Goal: Task Accomplishment & Management: Manage account settings

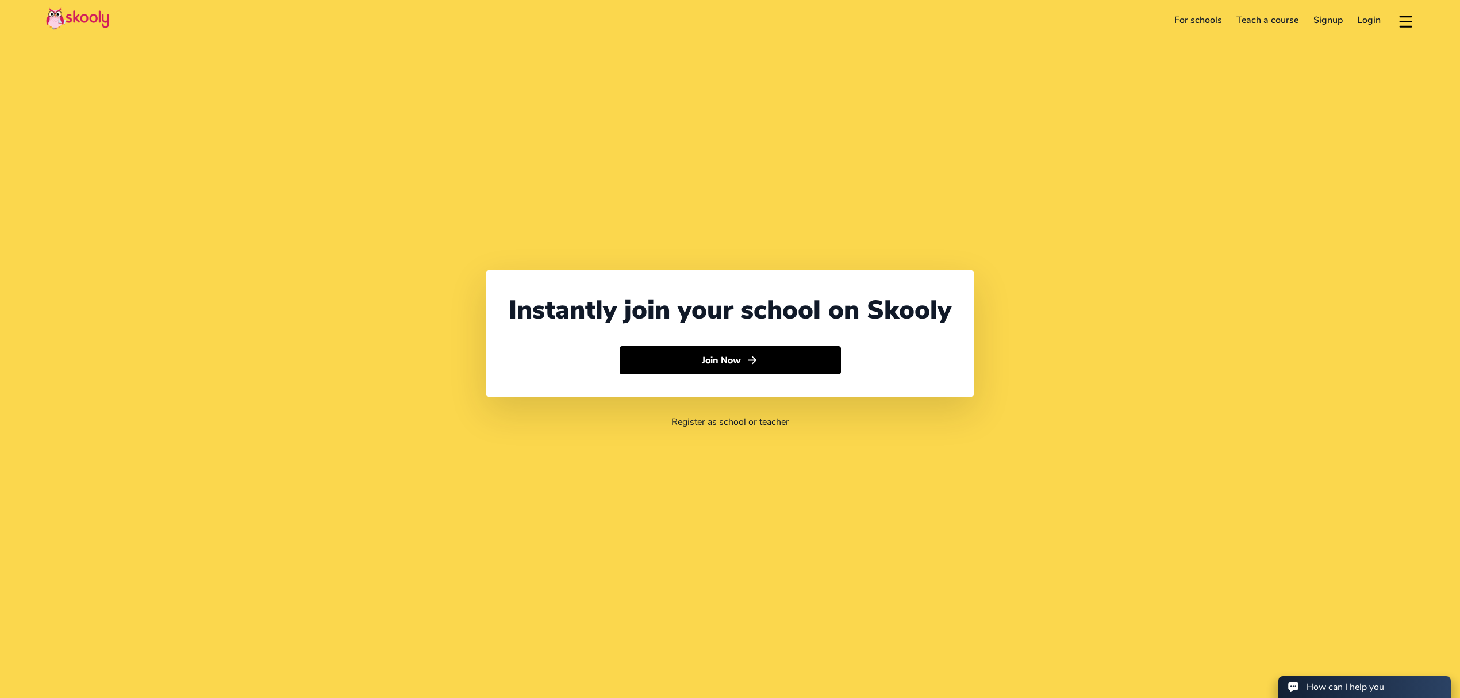
click at [1364, 20] on link "Login" at bounding box center [1370, 20] width 39 height 18
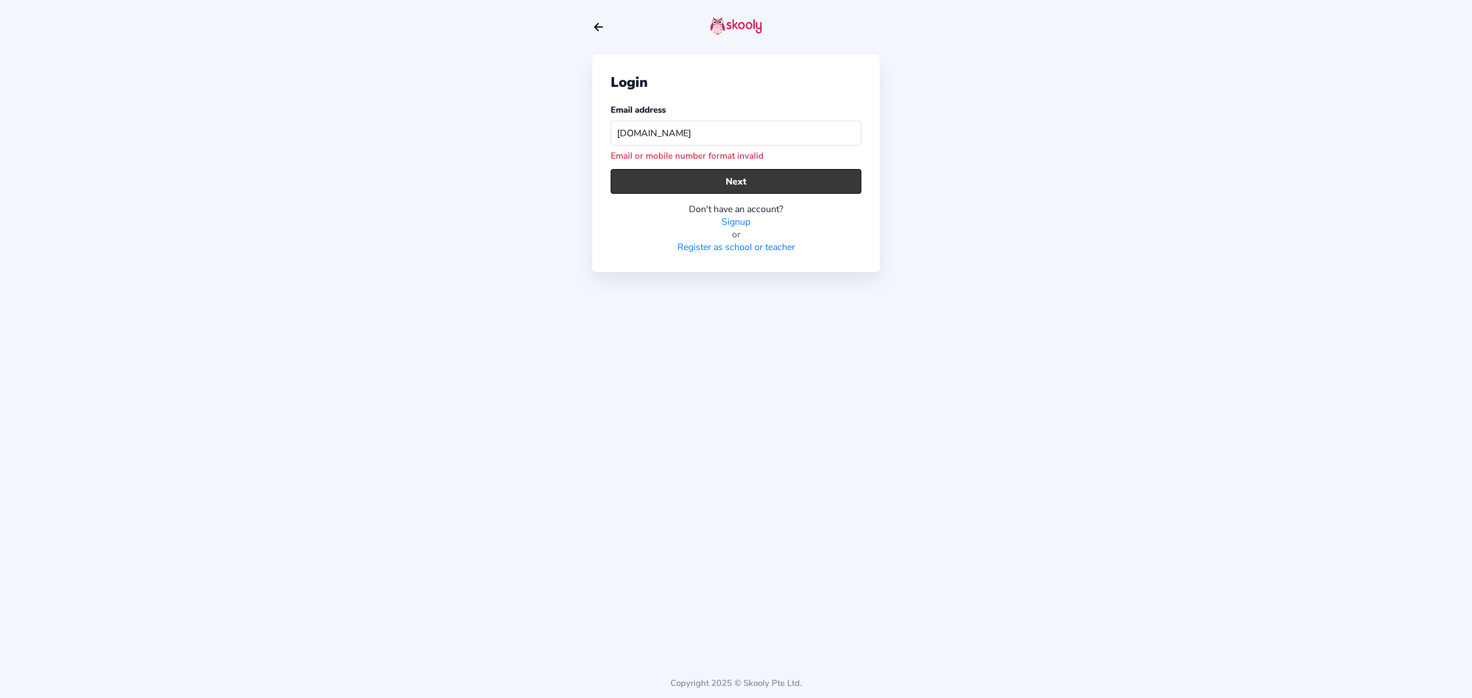
click at [706, 186] on button "Next" at bounding box center [736, 181] width 251 height 25
click at [675, 182] on button "Next" at bounding box center [736, 181] width 251 height 25
click at [741, 132] on input "[DOMAIN_NAME]" at bounding box center [736, 133] width 251 height 25
drag, startPoint x: 741, startPoint y: 132, endPoint x: 805, endPoint y: 133, distance: 63.8
click at [805, 133] on input "[DOMAIN_NAME]" at bounding box center [736, 133] width 251 height 25
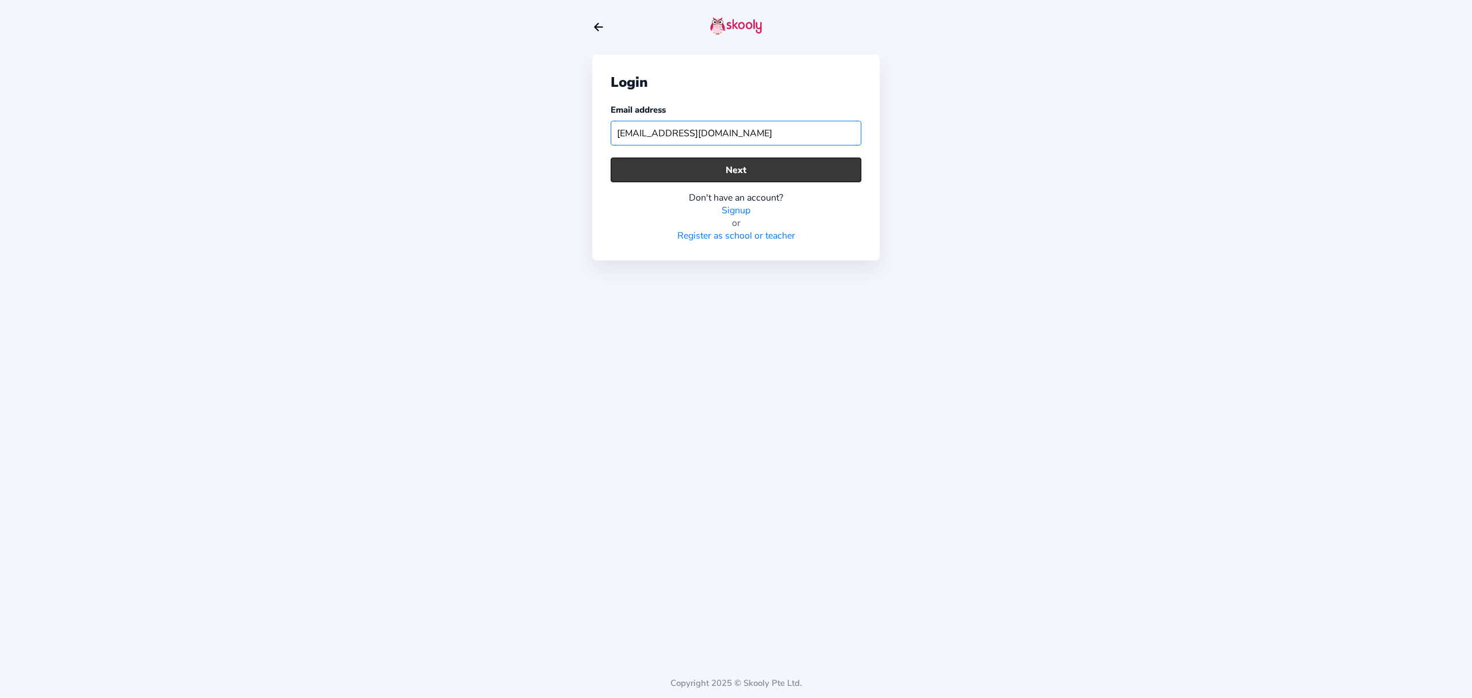
type input "[EMAIL_ADDRESS][DOMAIN_NAME]"
click at [757, 171] on button "Next" at bounding box center [736, 170] width 251 height 25
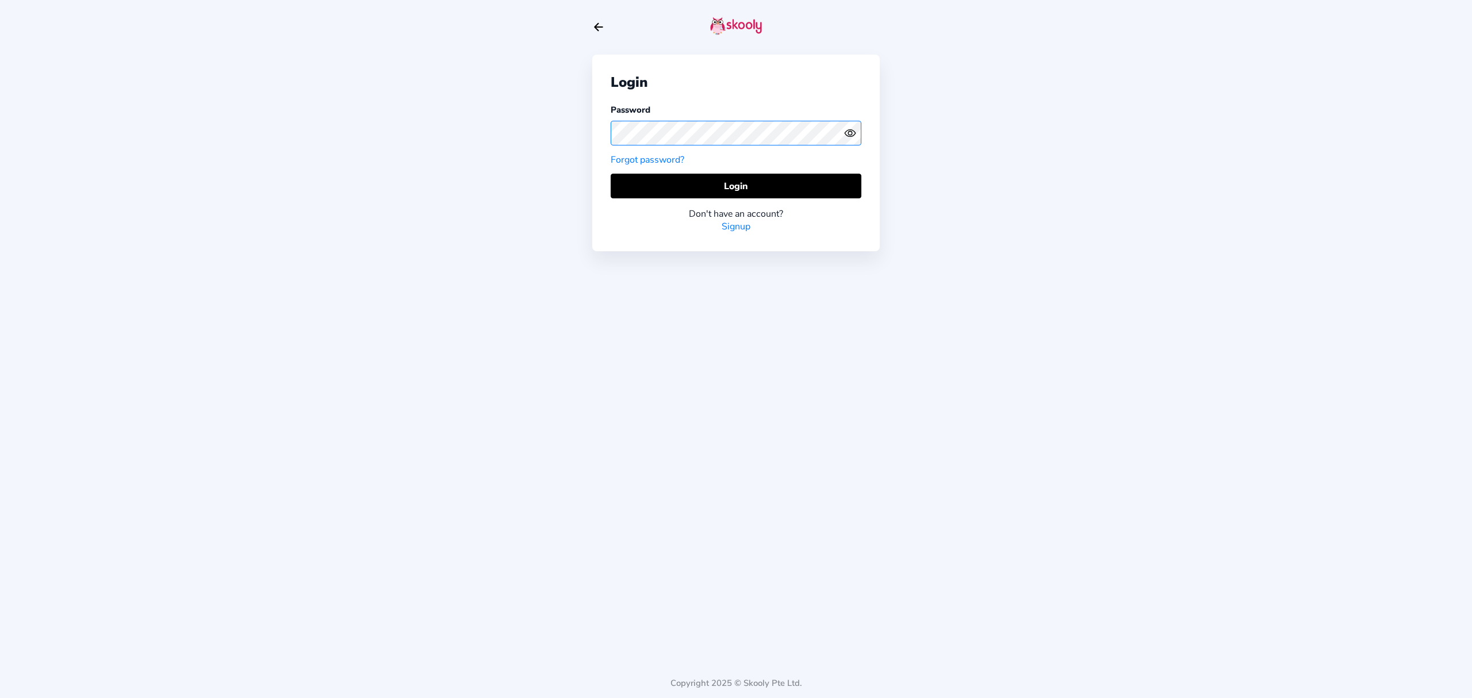
click at [569, 127] on div "Login Password Forgot password? Login Don't have an account? Signup Copyright 2…" at bounding box center [736, 349] width 1472 height 698
click at [851, 129] on icon "Eye" at bounding box center [850, 133] width 12 height 12
click at [668, 189] on button "Login" at bounding box center [736, 186] width 251 height 25
